Goal: Transaction & Acquisition: Purchase product/service

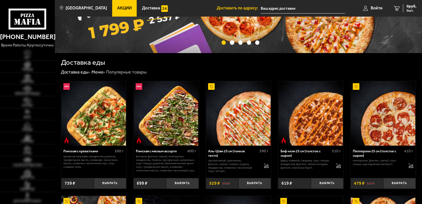
scroll to position [83, 0]
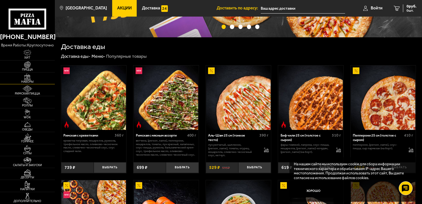
click at [28, 79] on img at bounding box center [27, 76] width 17 height 7
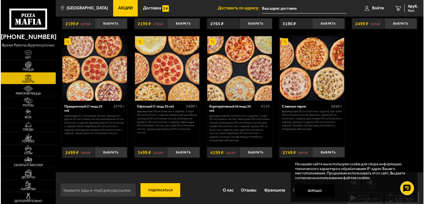
scroll to position [690, 0]
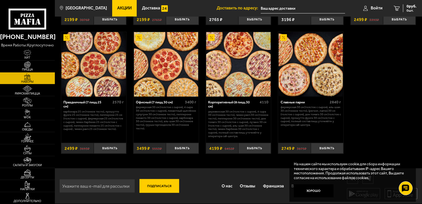
click at [224, 102] on div "Корпоративный (8 пицц 30 см)" at bounding box center [233, 104] width 50 height 9
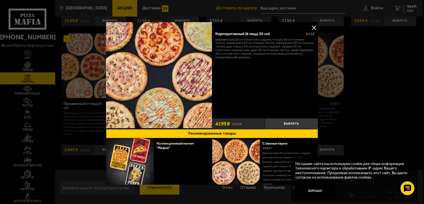
click at [373, 101] on div at bounding box center [212, 102] width 424 height 204
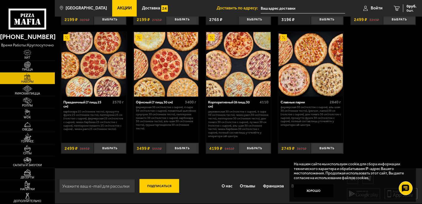
scroll to position [691, 0]
